Goal: Task Accomplishment & Management: Use online tool/utility

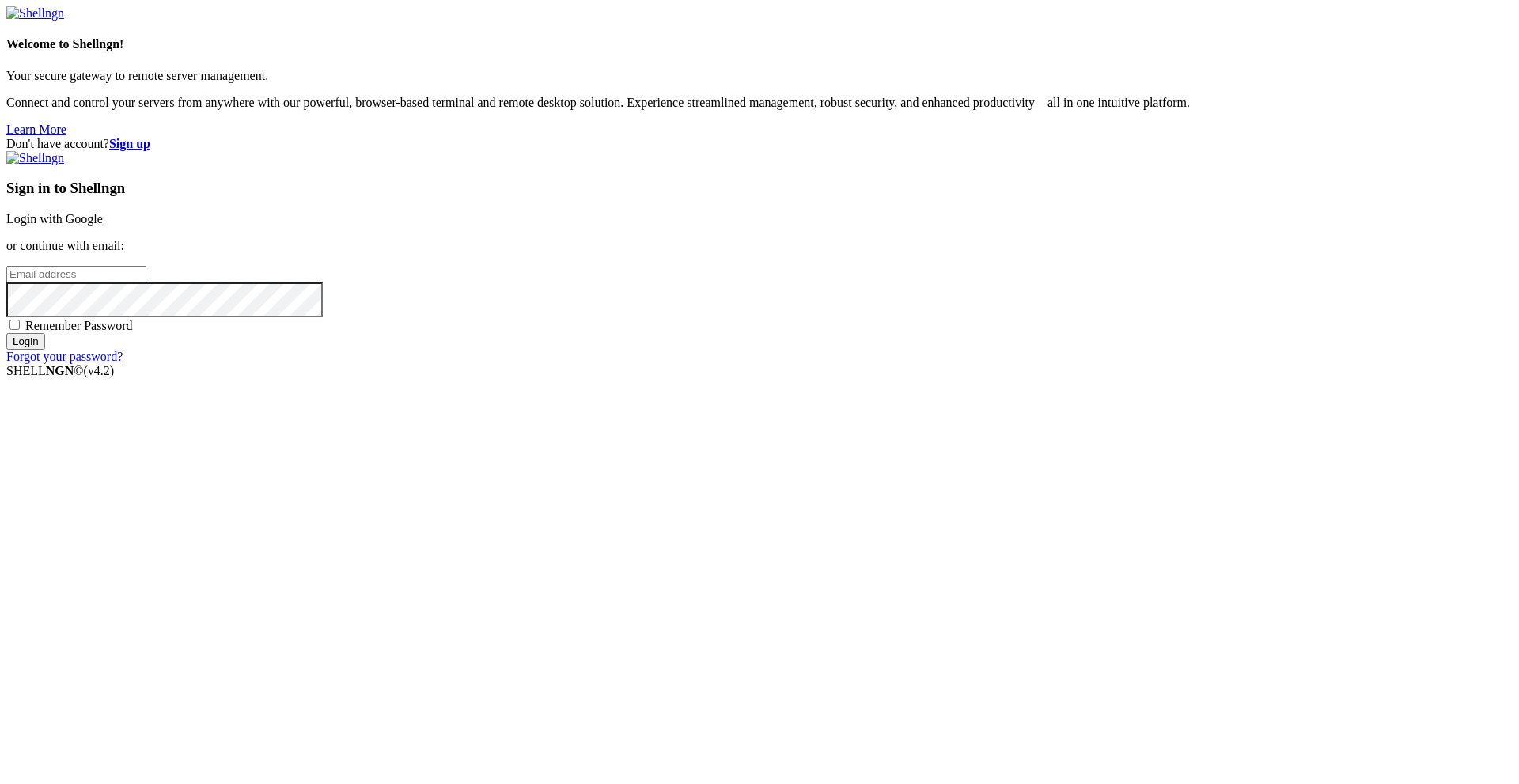
click at [103, 225] on link "Login with Google" at bounding box center [54, 219] width 96 height 14
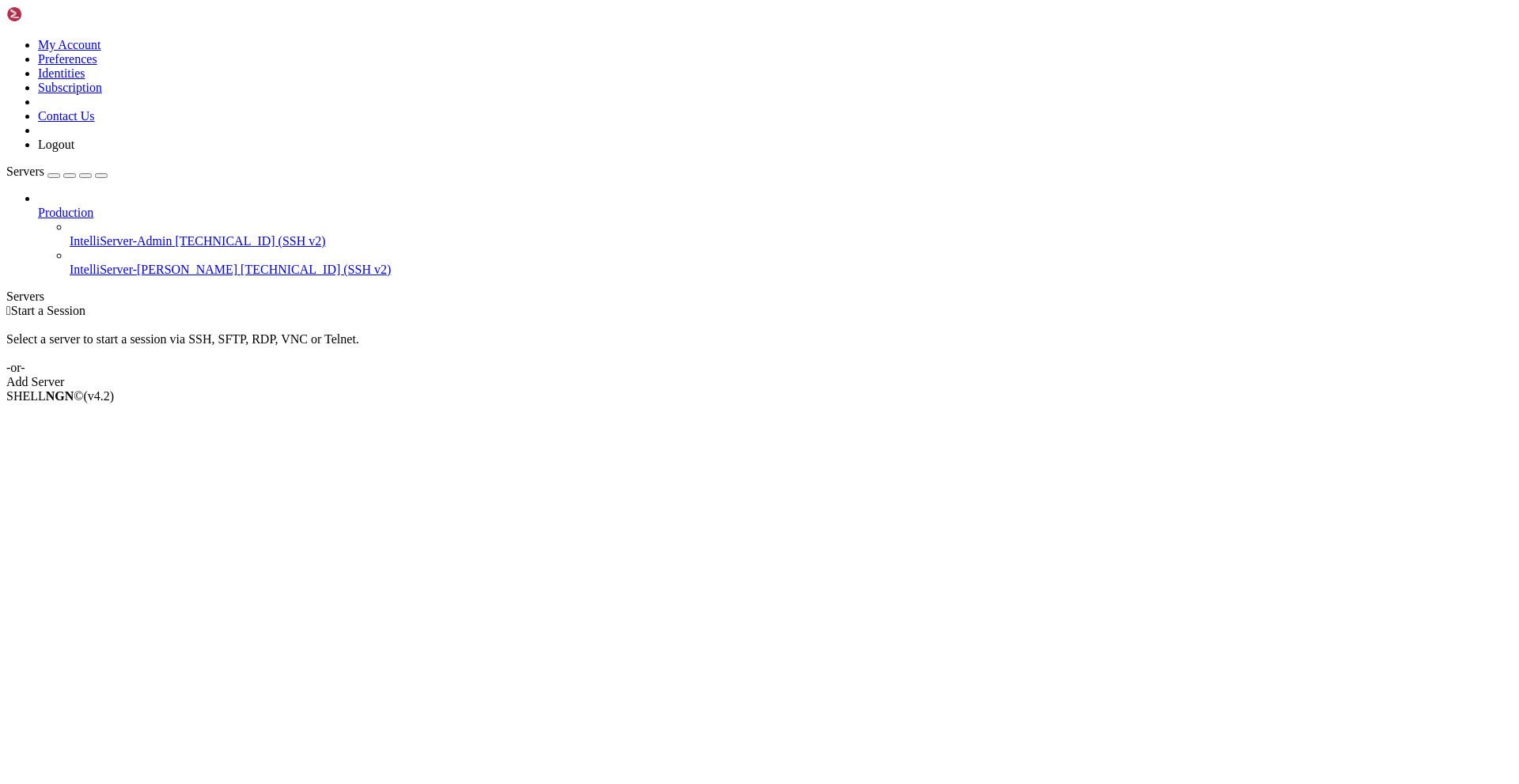
click at [102, 262] on span "IntelliServer-[PERSON_NAME]" at bounding box center [153, 269] width 168 height 14
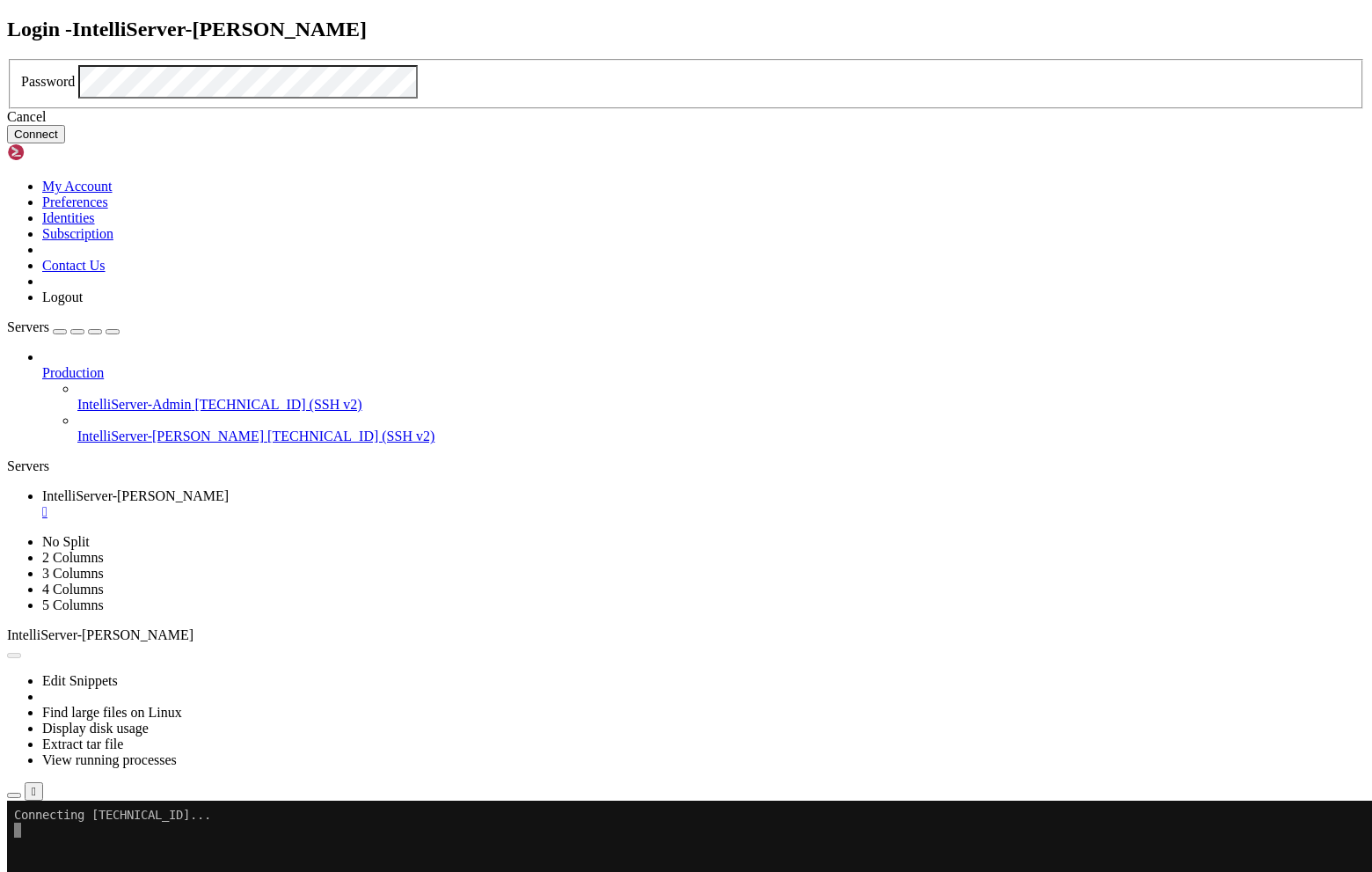
click at [65, 144] on button "Connect" at bounding box center [36, 134] width 58 height 19
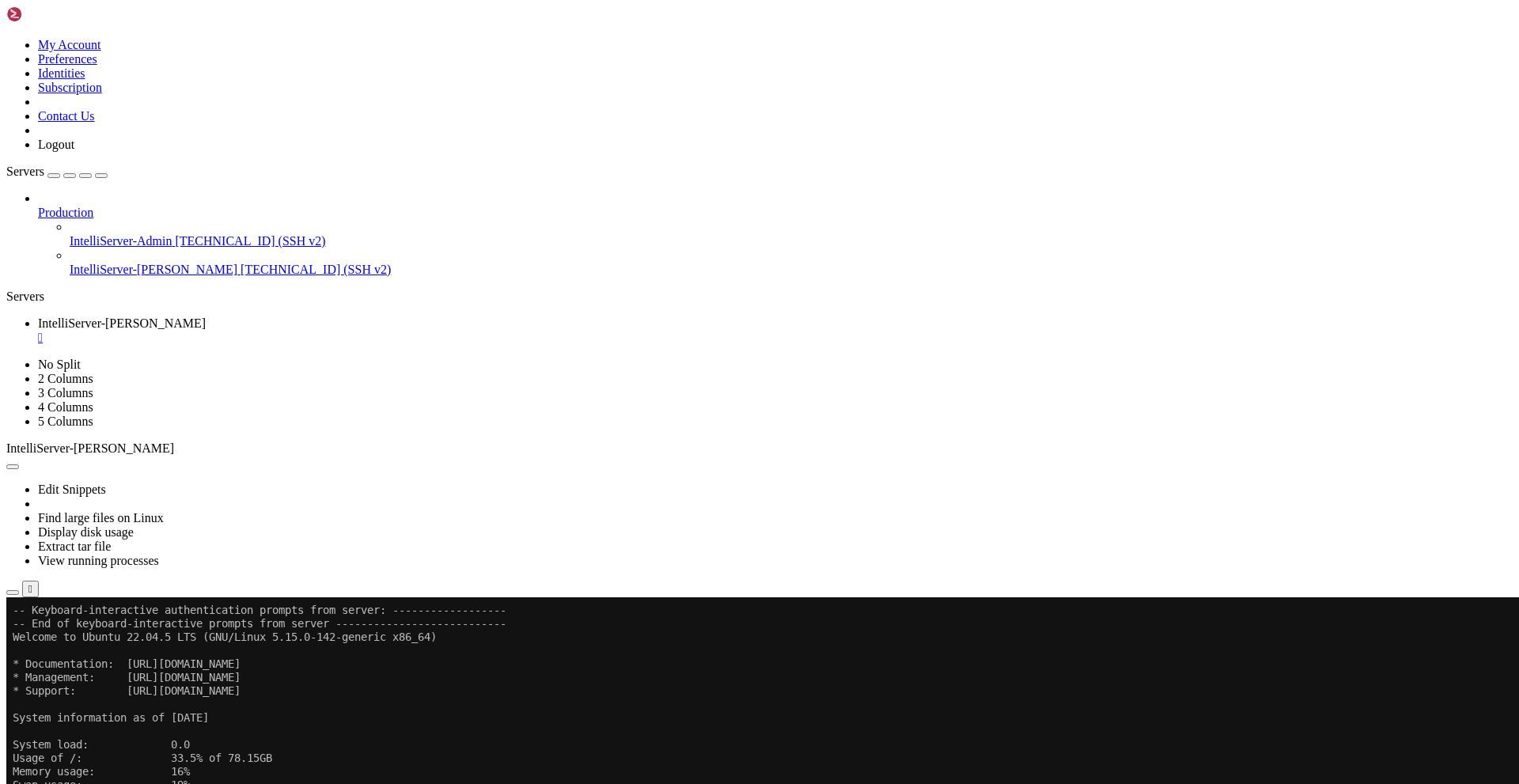
click at [101, 176] on icon "button" at bounding box center [101, 176] width 0 height 0
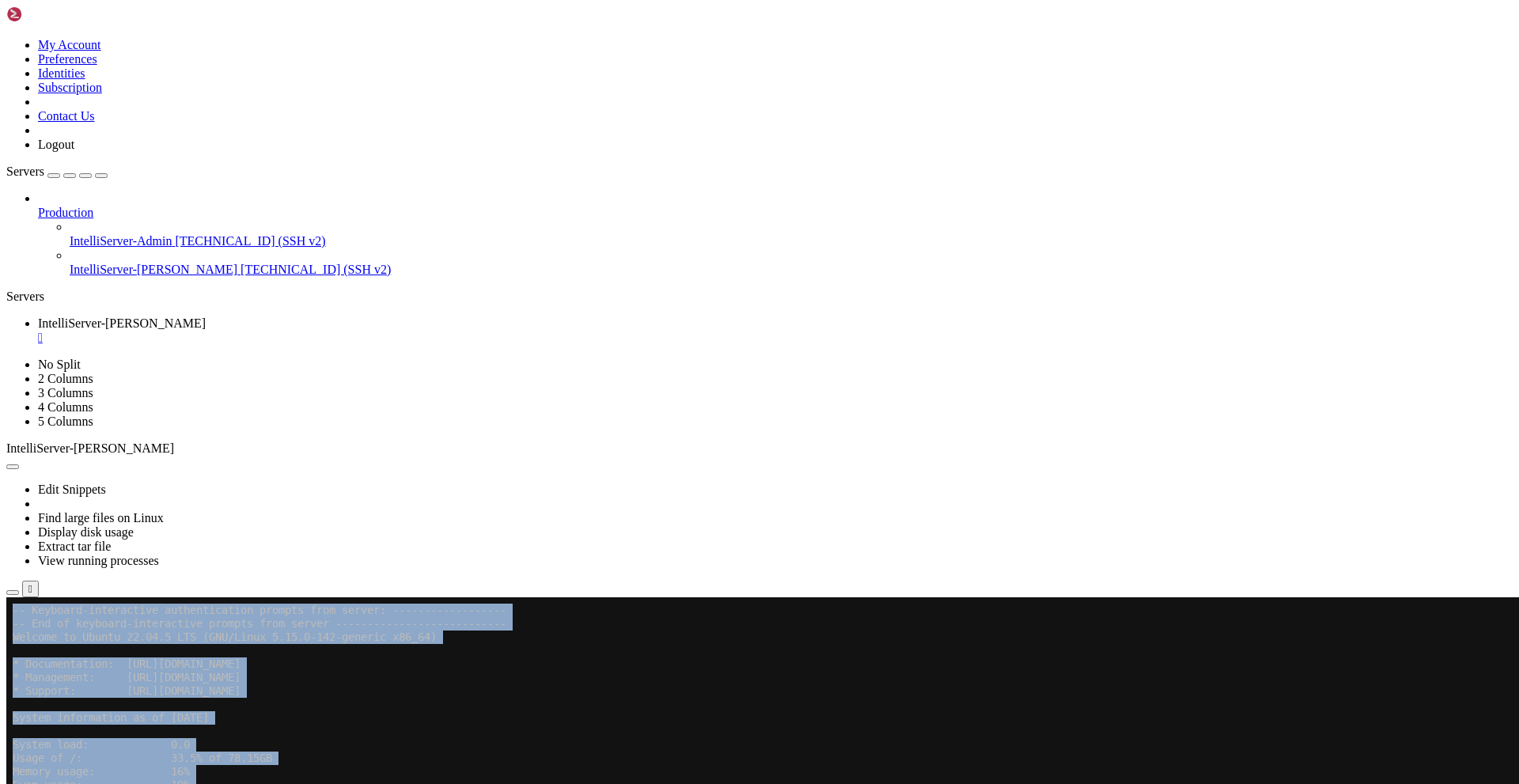
drag, startPoint x: 8, startPoint y: 933, endPoint x: 472, endPoint y: 1090, distance: 489.8
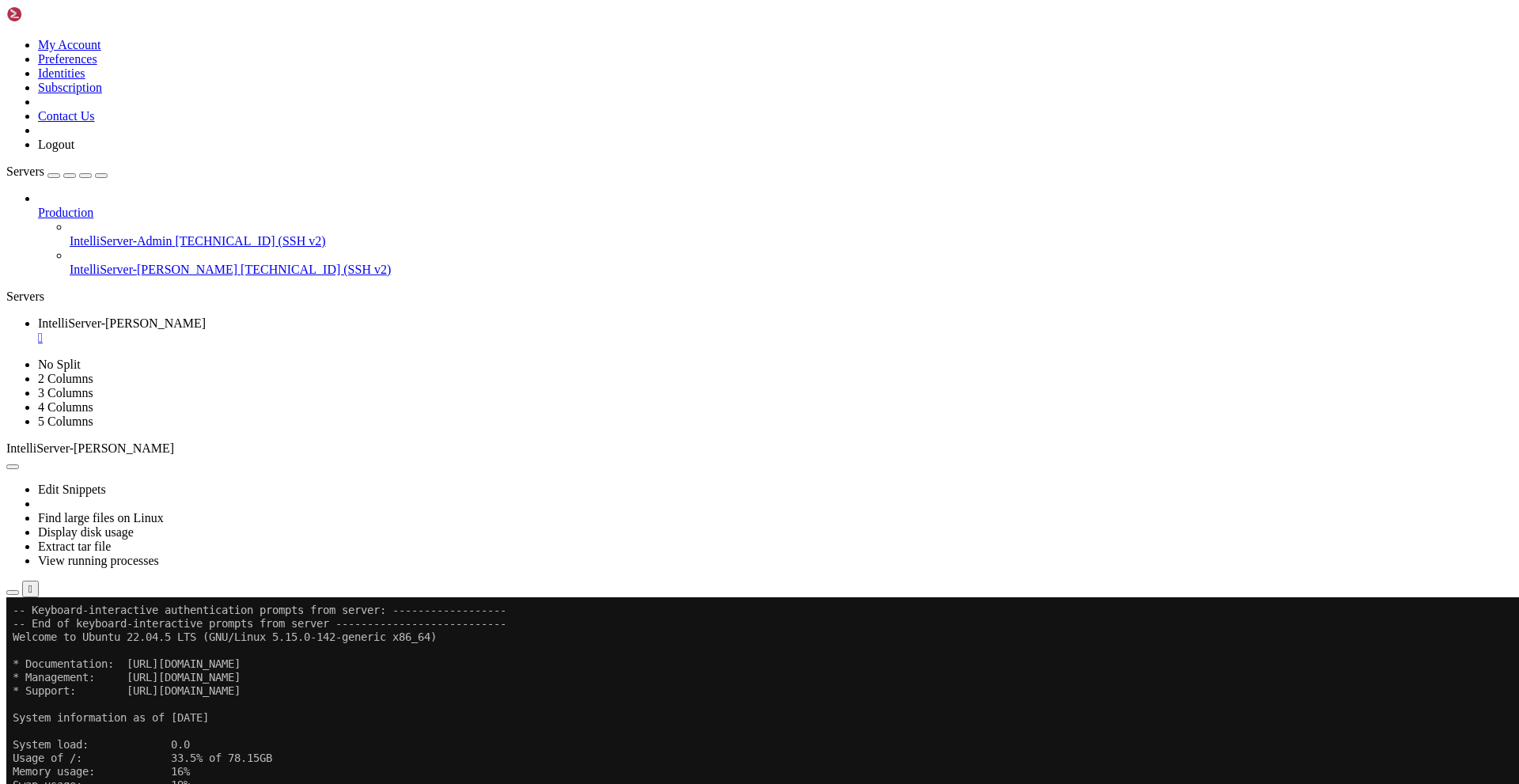
drag, startPoint x: 301, startPoint y: 1068, endPoint x: 12, endPoint y: 936, distance: 317.7
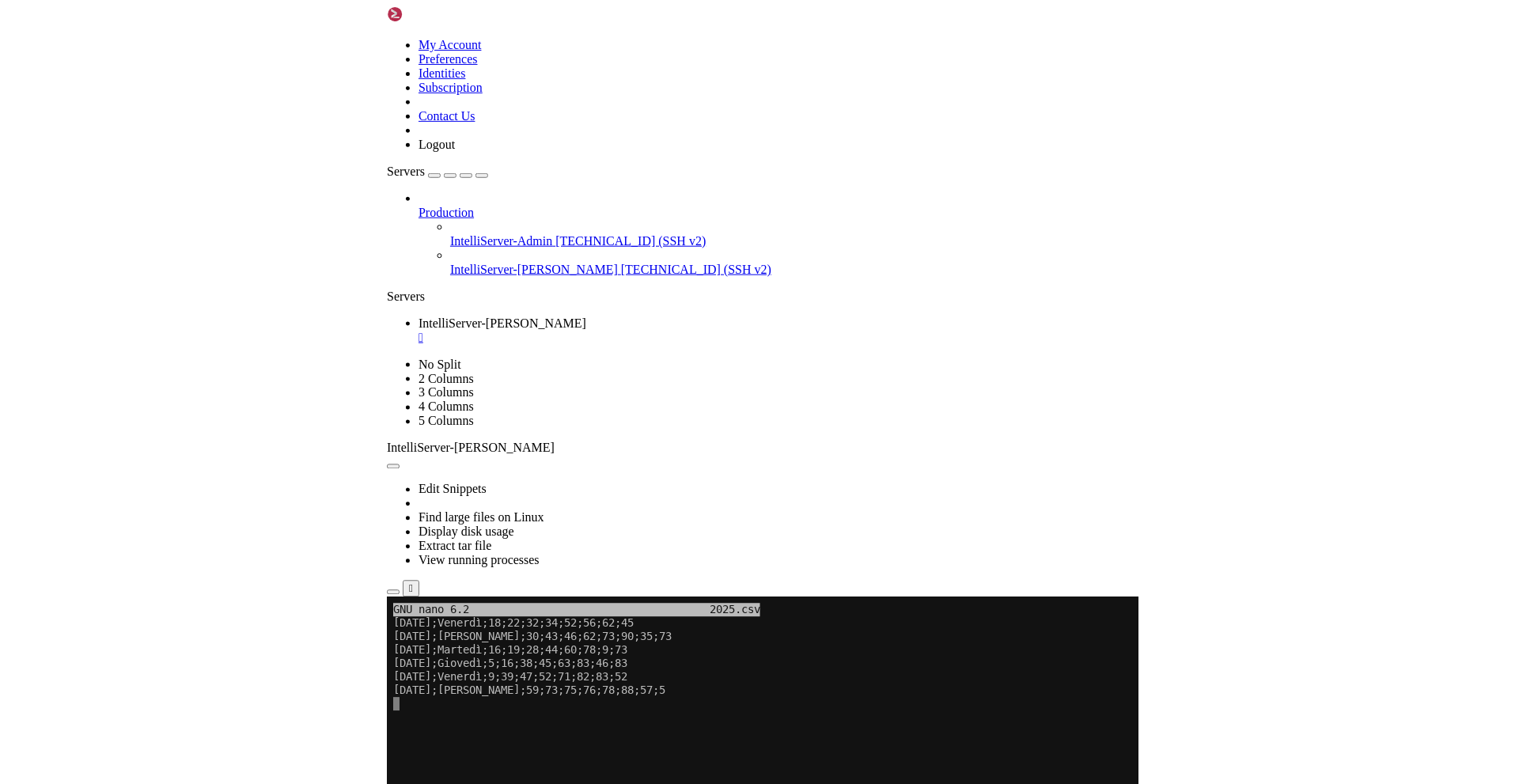
scroll to position [202, 0]
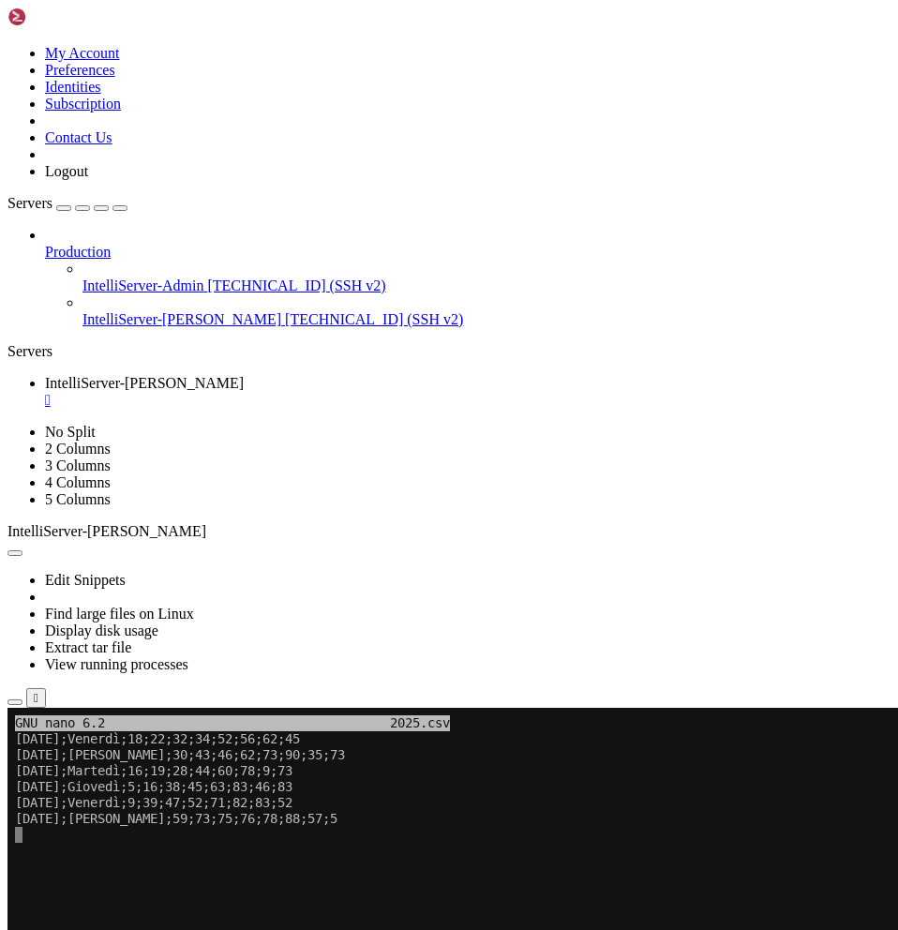
click at [192, 880] on x-row at bounding box center [442, 882] width 855 height 16
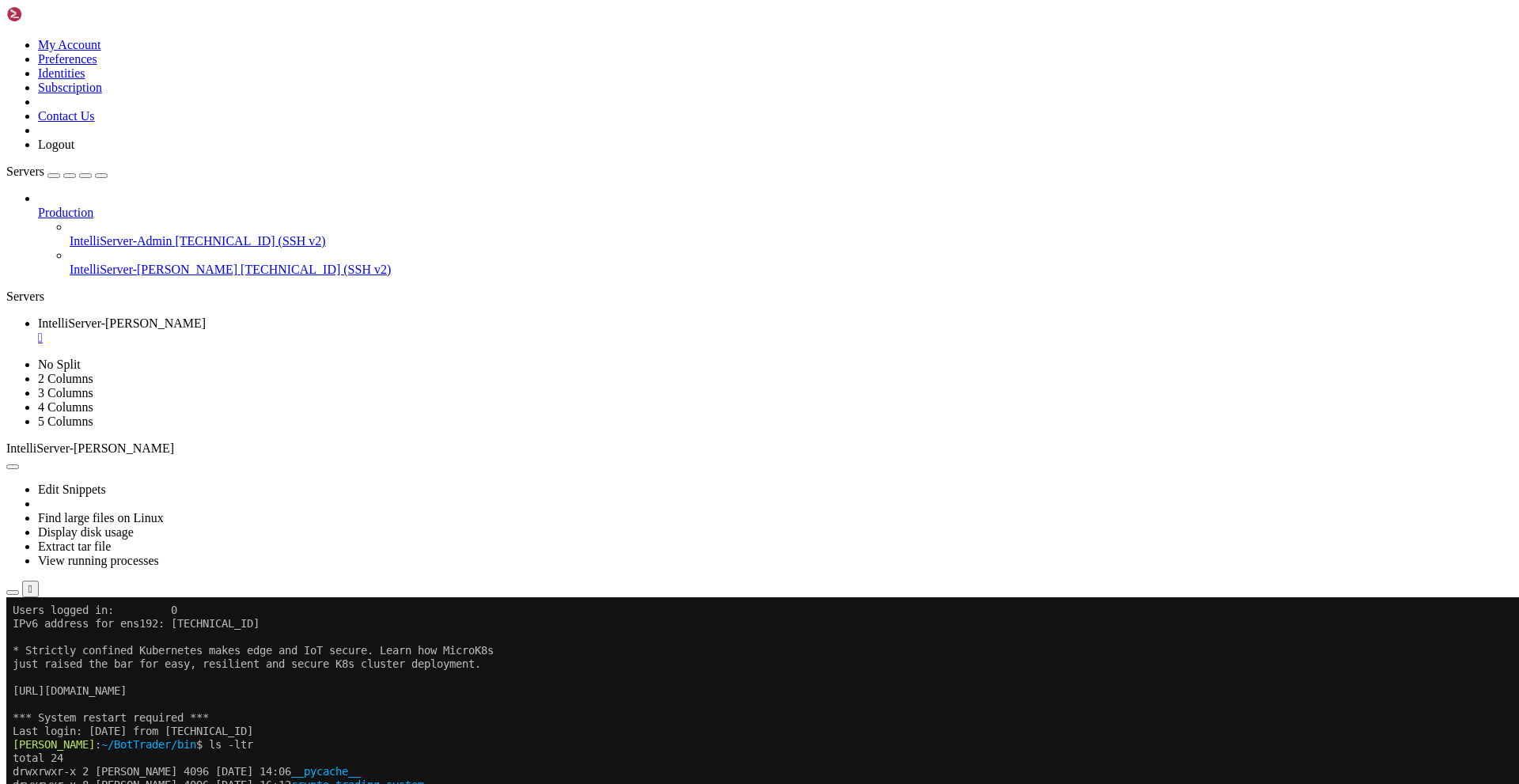
scroll to position [0, 0]
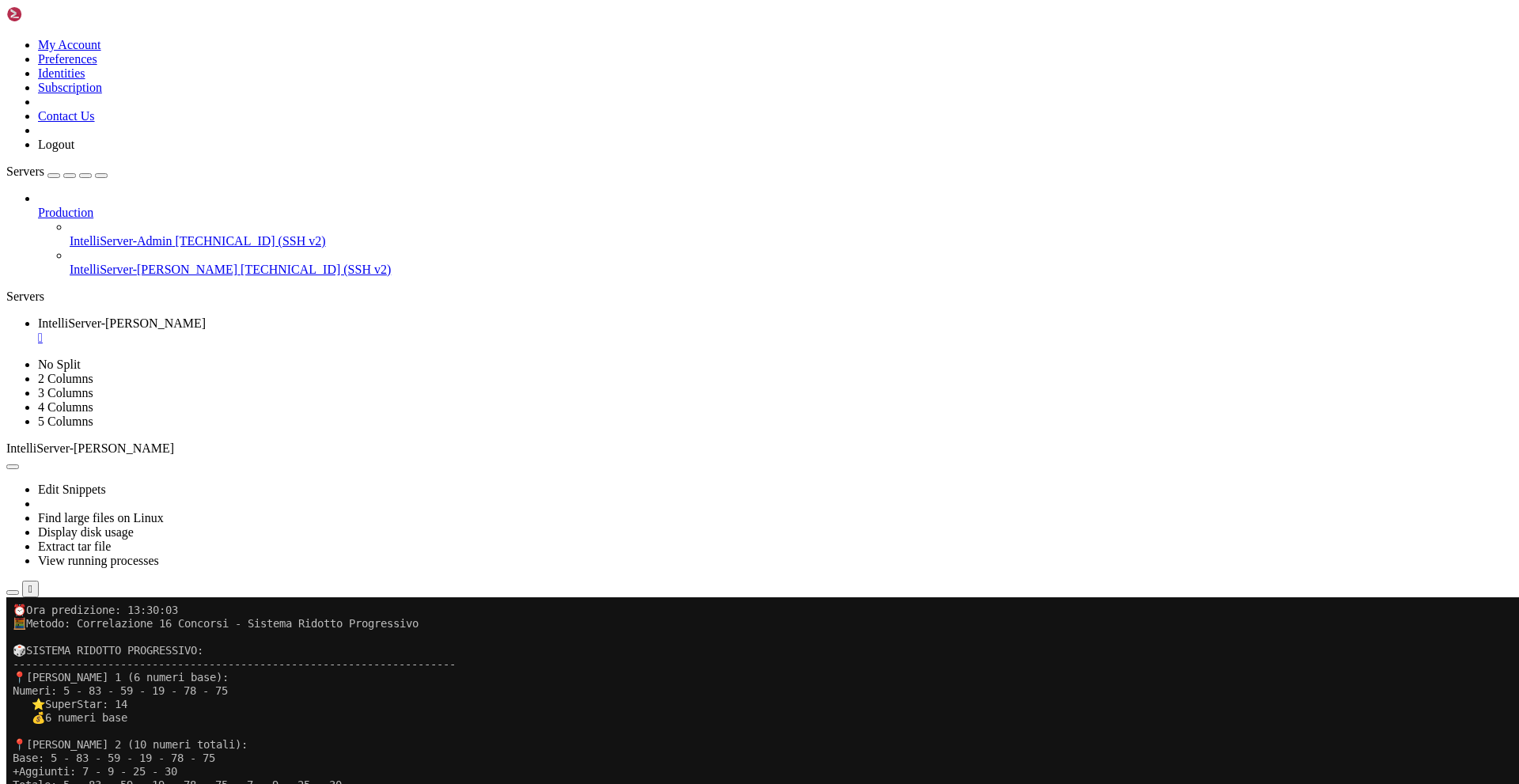
scroll to position [1331, 0]
drag, startPoint x: 84, startPoint y: 971, endPoint x: 721, endPoint y: 977, distance: 637.0
drag, startPoint x: 85, startPoint y: 972, endPoint x: 711, endPoint y: 973, distance: 626.0
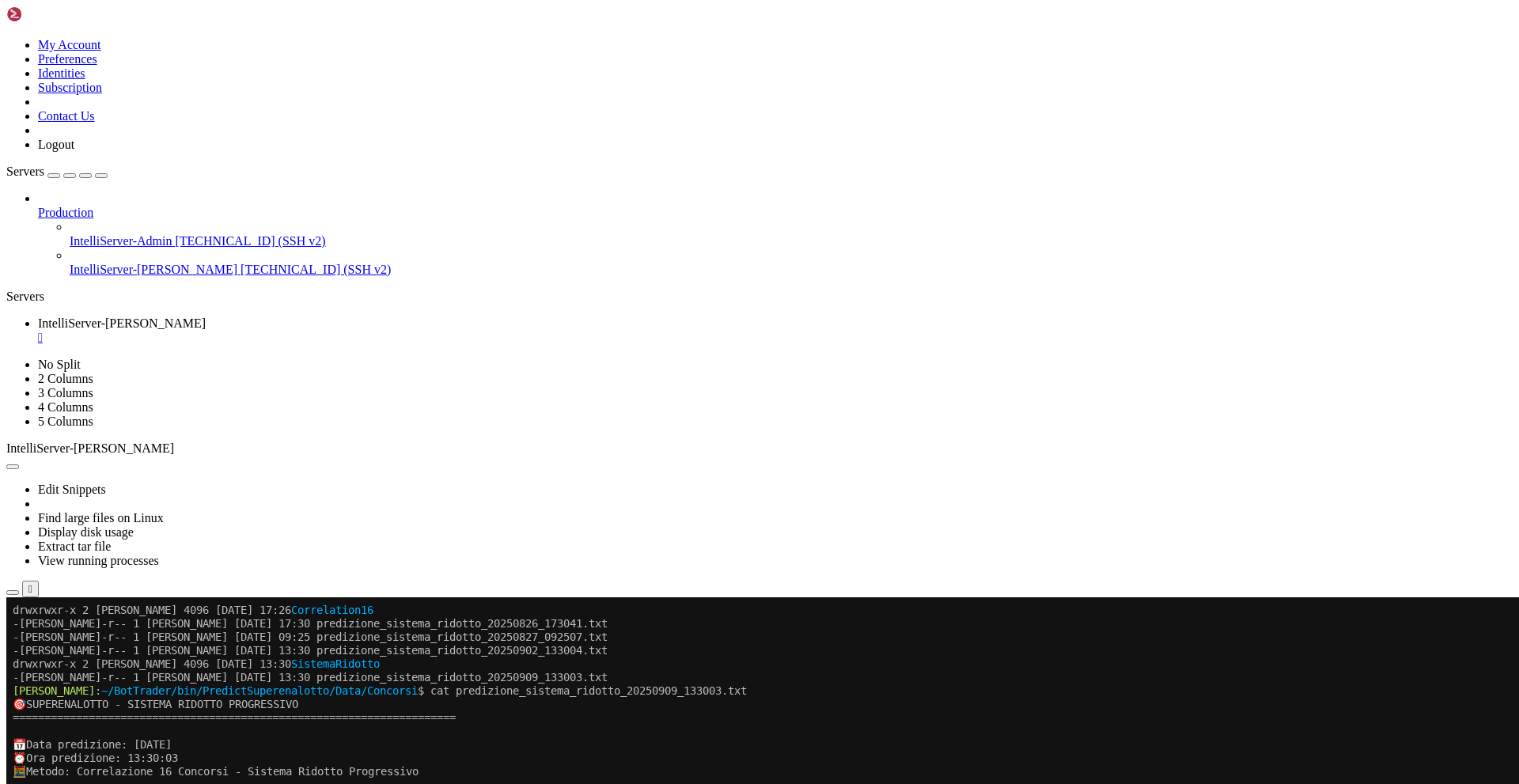
scroll to position [1344, 0]
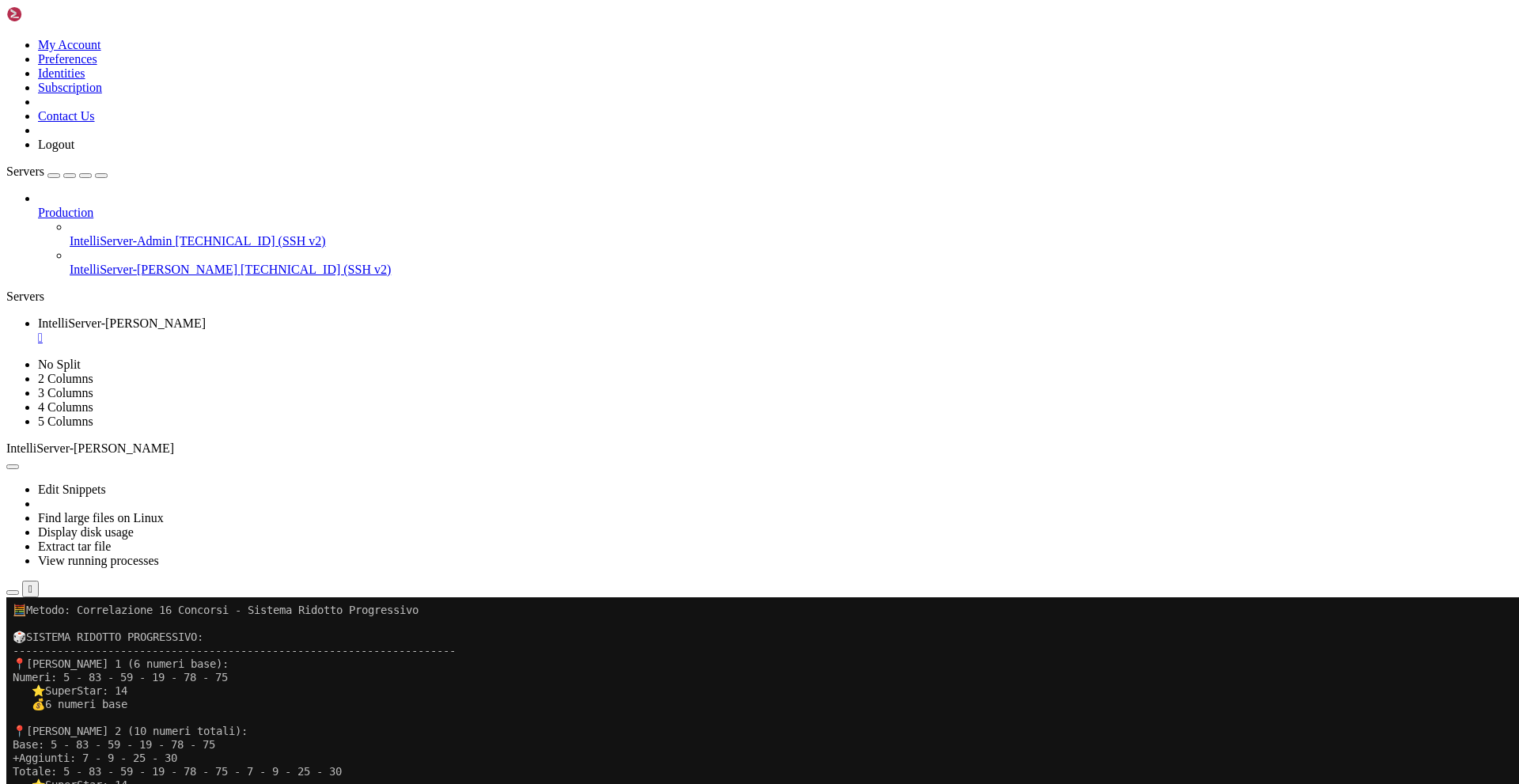
drag, startPoint x: 84, startPoint y: 865, endPoint x: 543, endPoint y: 867, distance: 459.0
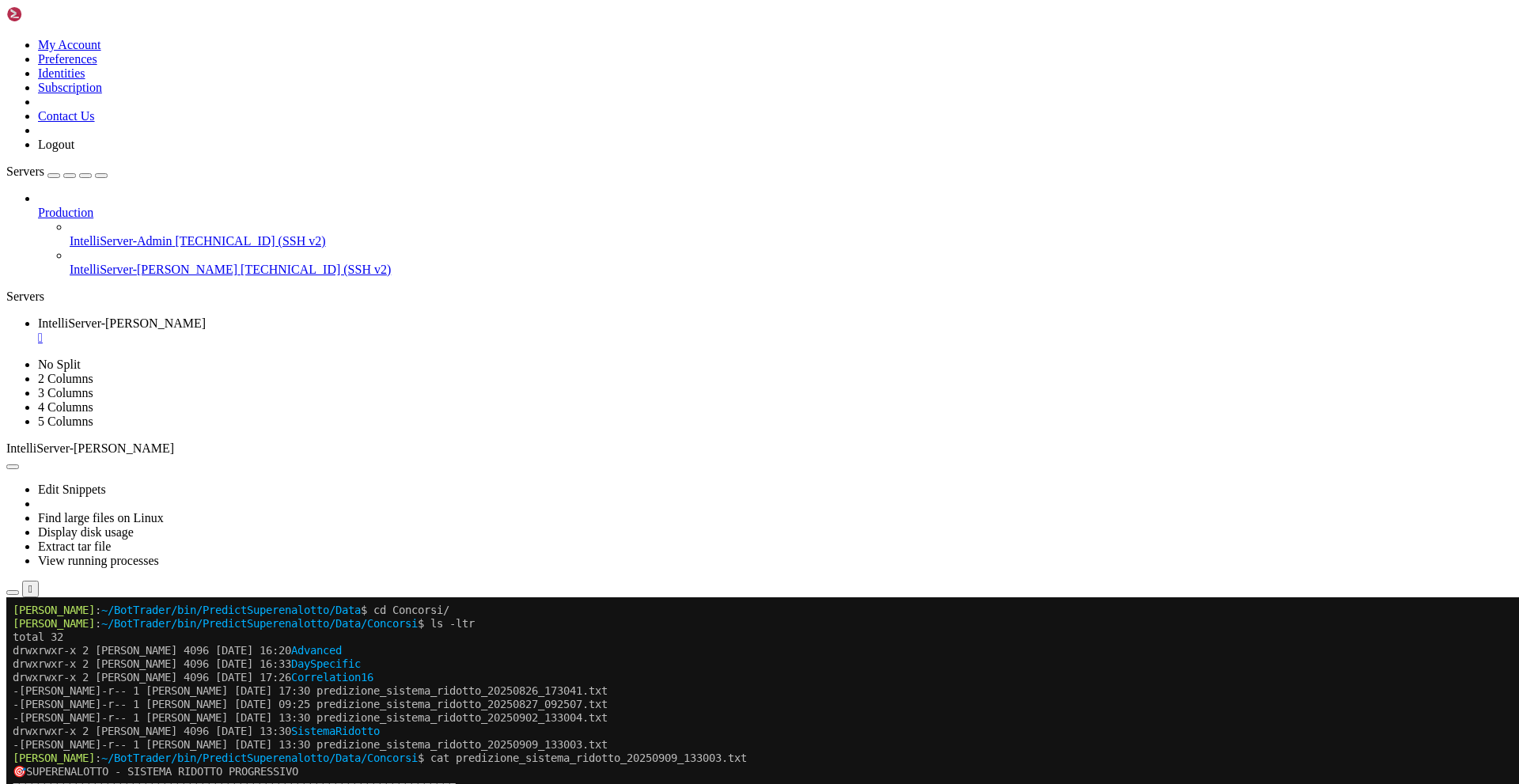
scroll to position [1358, 0]
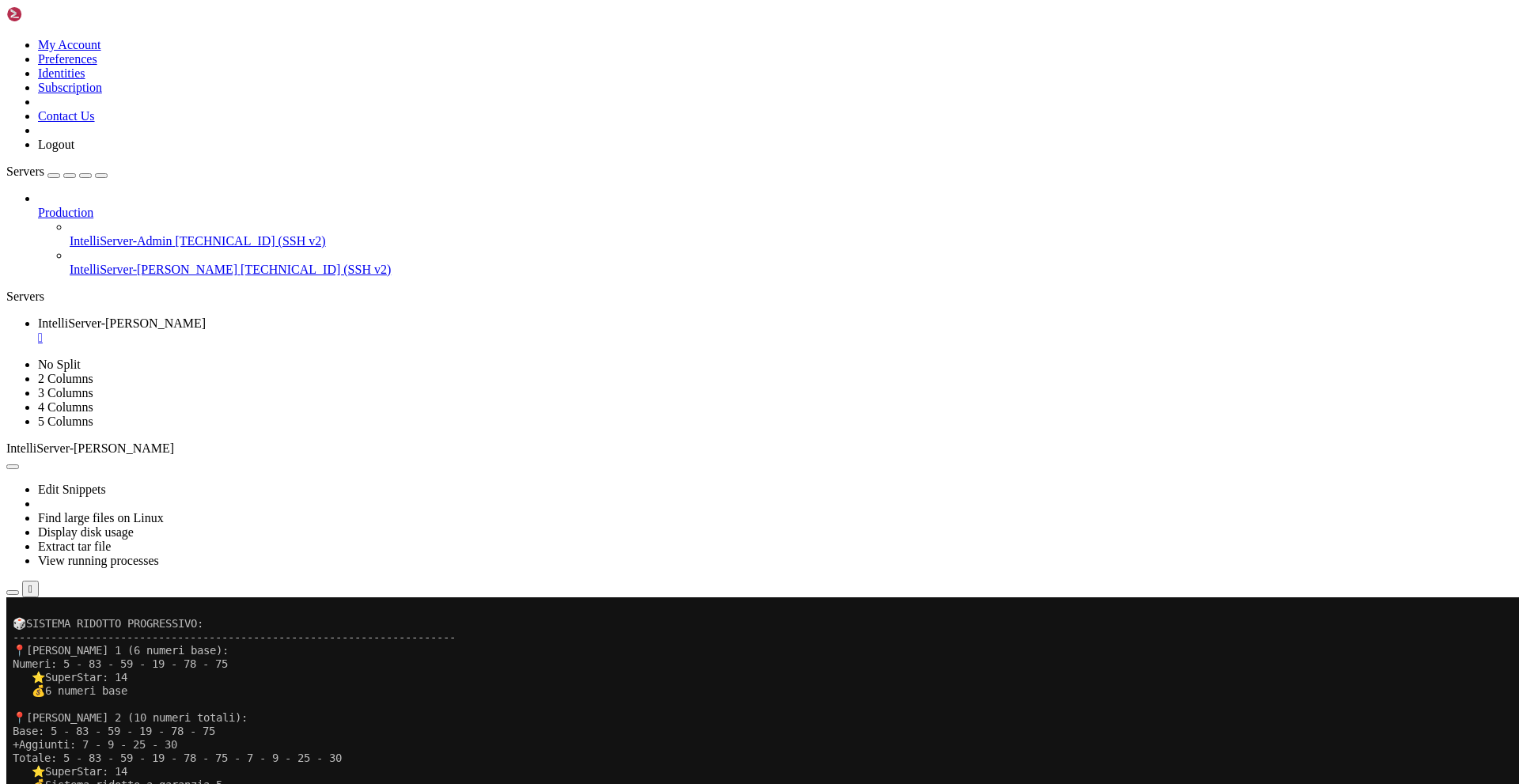
click at [6, 289] on div "Servers" at bounding box center [759, 296] width 1506 height 14
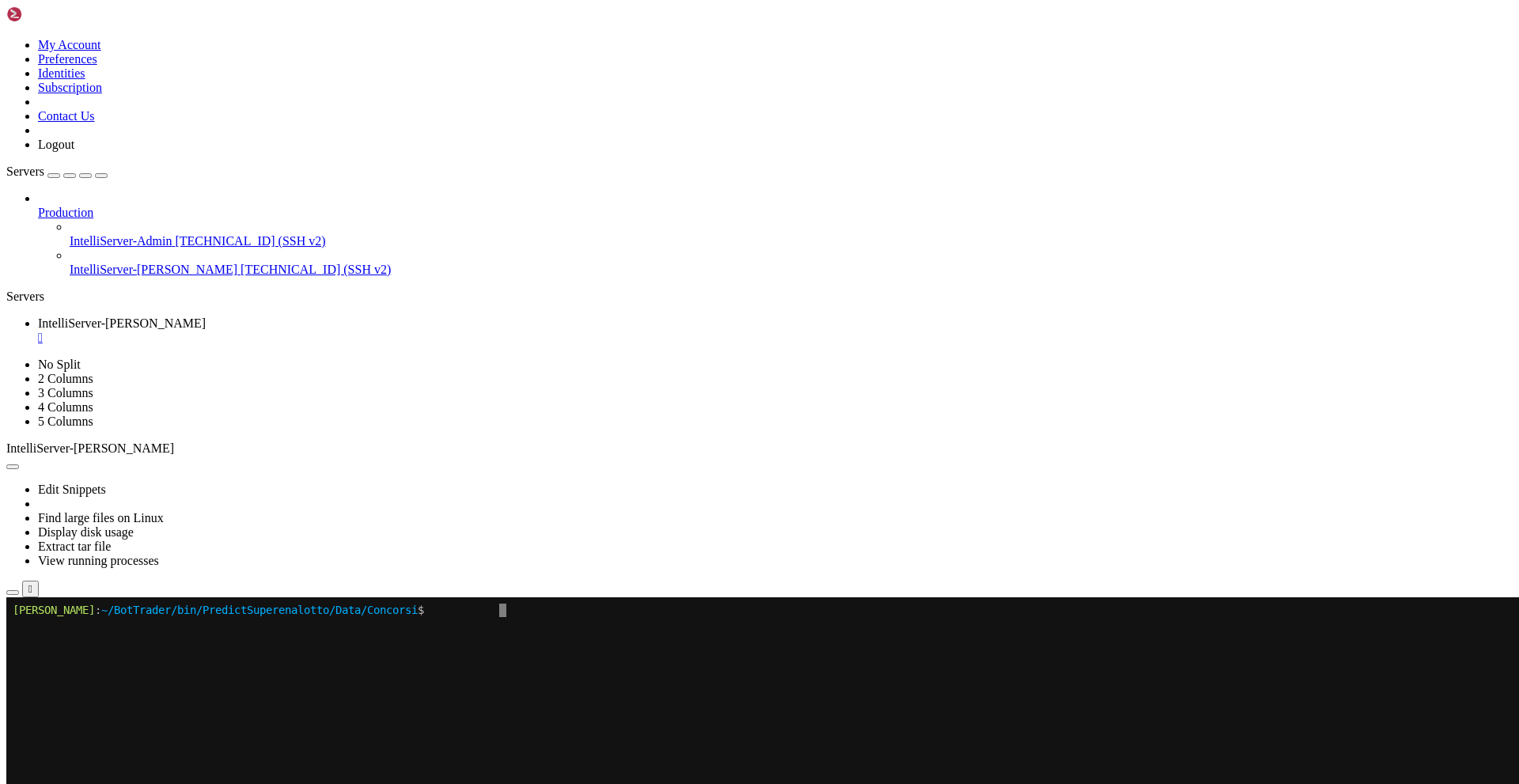
scroll to position [0, 0]
